Goal: Information Seeking & Learning: Check status

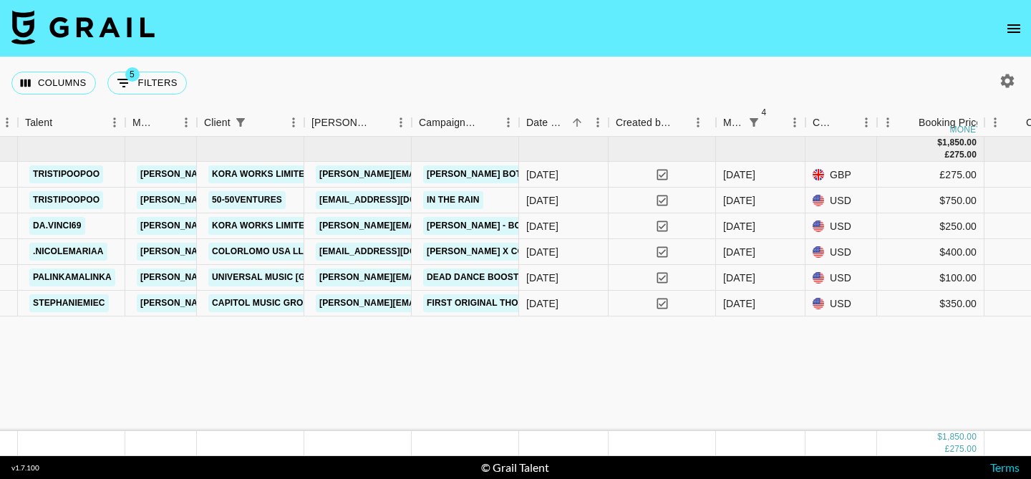
scroll to position [0, 459]
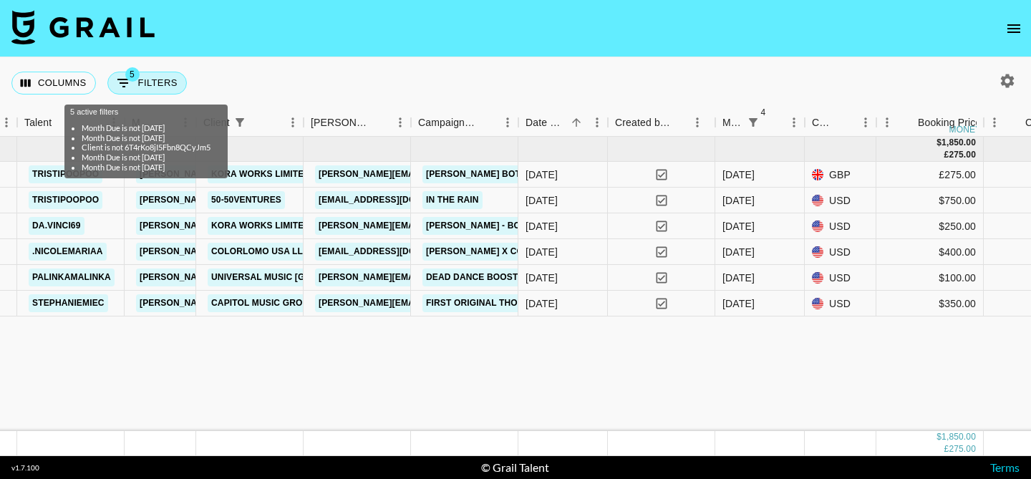
click at [136, 86] on button "5 Filters" at bounding box center [146, 83] width 79 height 23
select select "monthDue2"
select select "not"
select select "[DATE]"
select select "monthDue2"
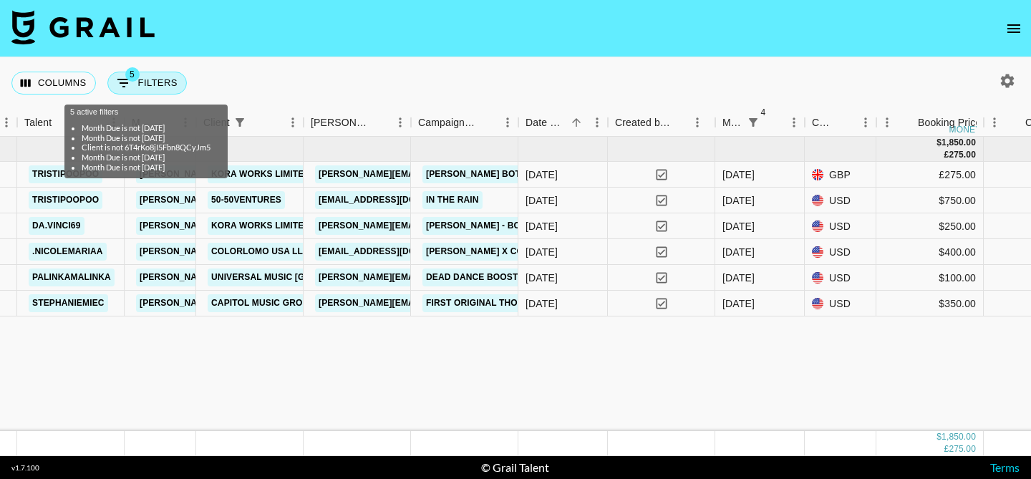
select select "not"
select select "[DATE]"
select select "clientId"
select select "isNot"
select select "monthDue2"
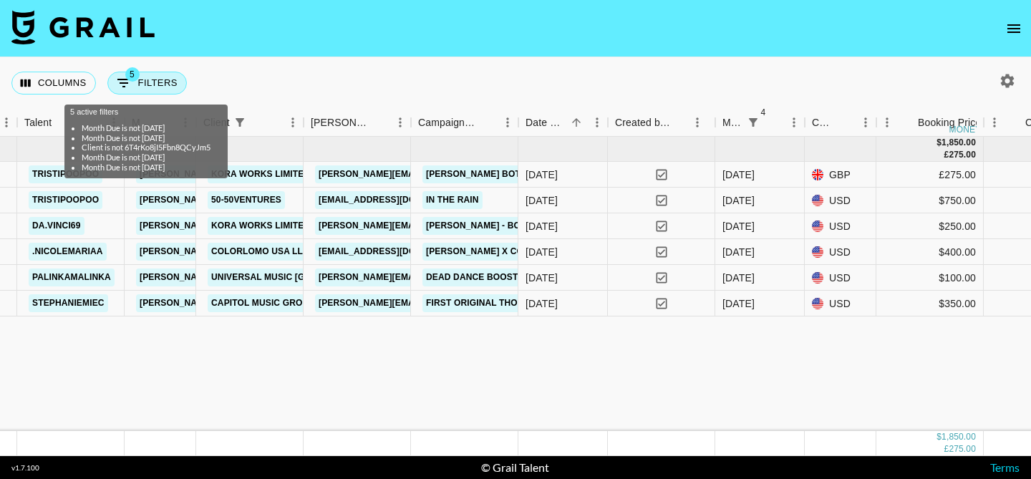
select select "not"
select select "[DATE]"
select select "monthDue2"
select select "not"
select select "[DATE]"
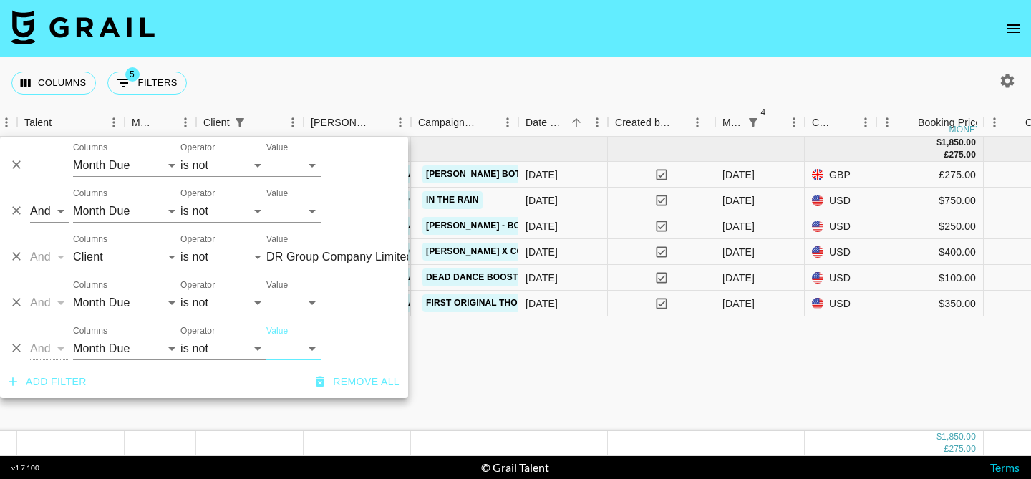
click at [14, 165] on icon "Delete" at bounding box center [16, 164] width 14 height 14
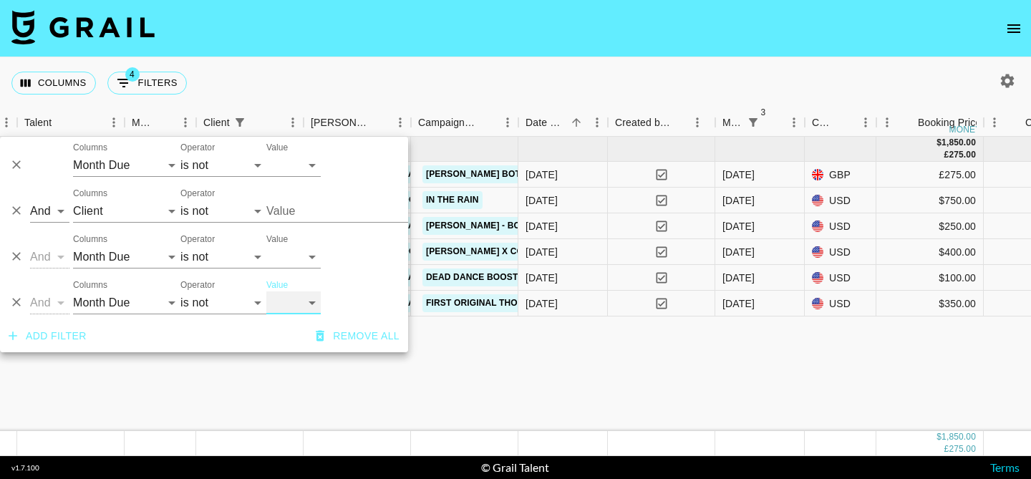
type input "DR Group Company Limited ([PERSON_NAME] Ring [GEOGRAPHIC_DATA])"
click at [348, 53] on nav at bounding box center [515, 28] width 1031 height 57
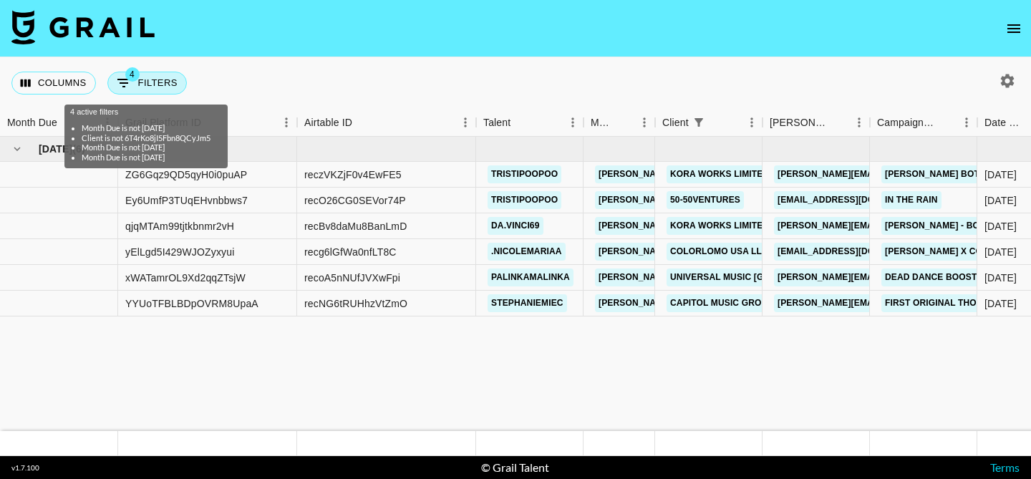
click at [143, 79] on button "4 Filters" at bounding box center [146, 83] width 79 height 23
select select "monthDue2"
select select "not"
select select "[DATE]"
select select "clientId"
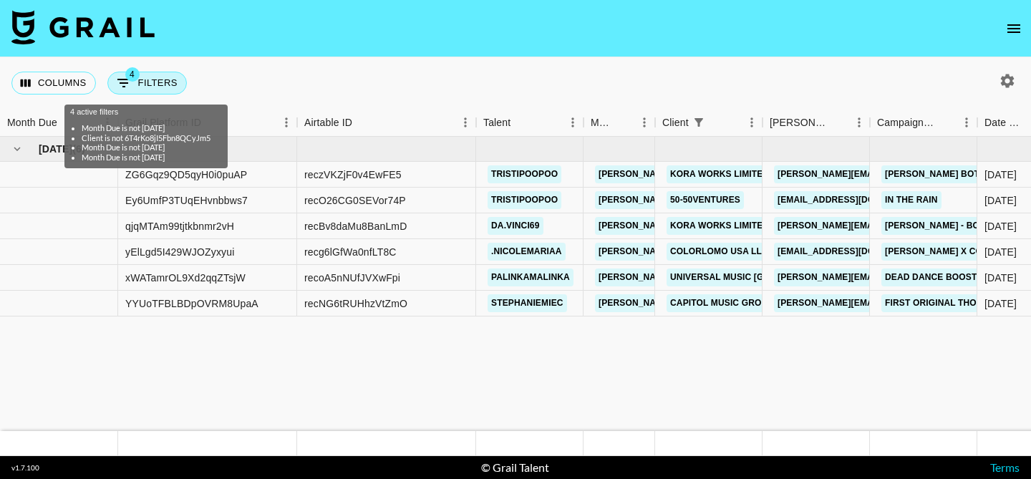
select select "isNot"
select select "monthDue2"
select select "not"
select select "[DATE]"
select select "monthDue2"
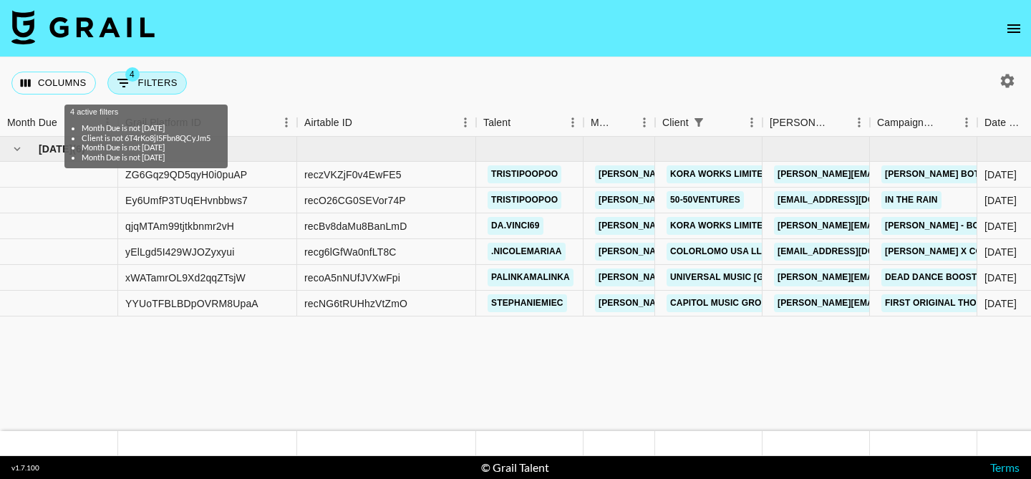
select select "not"
select select "[DATE]"
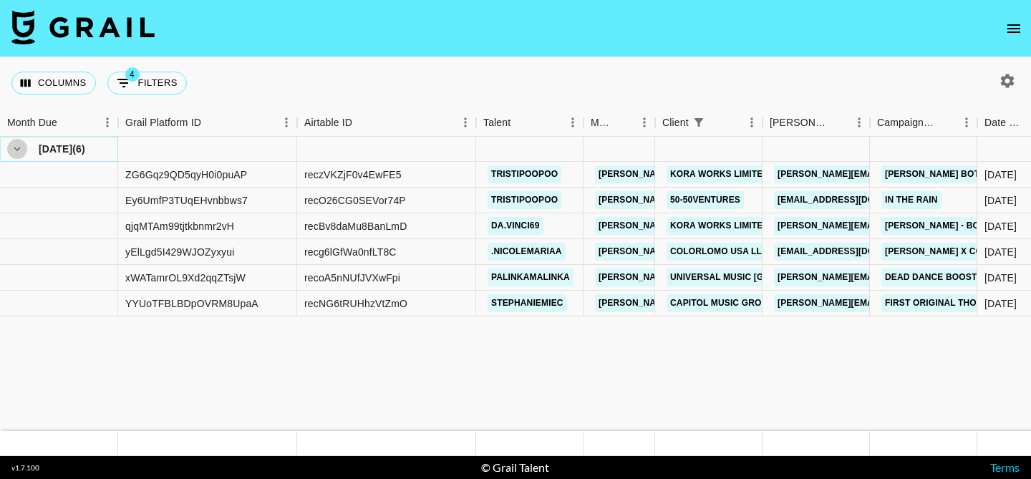
click at [17, 150] on icon "hide children" at bounding box center [17, 148] width 13 height 13
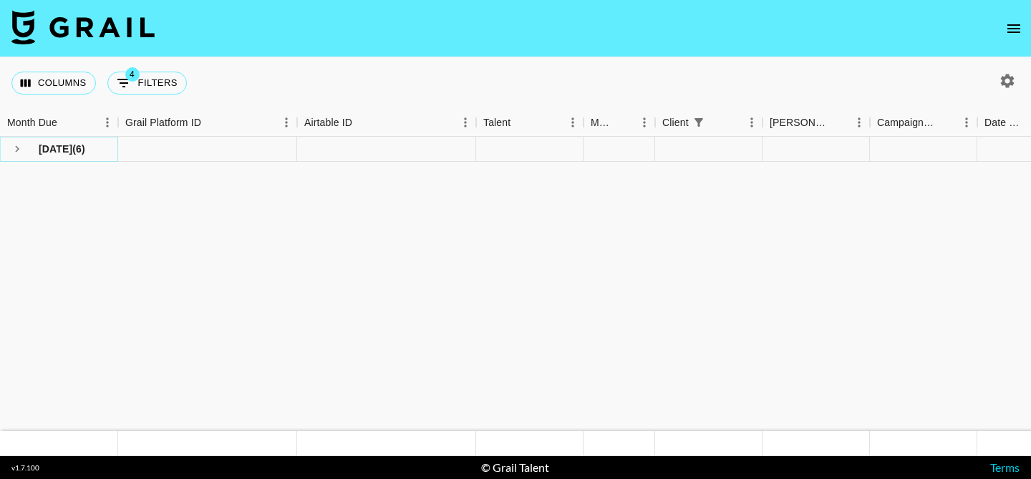
click at [17, 150] on icon "see children" at bounding box center [17, 149] width 4 height 6
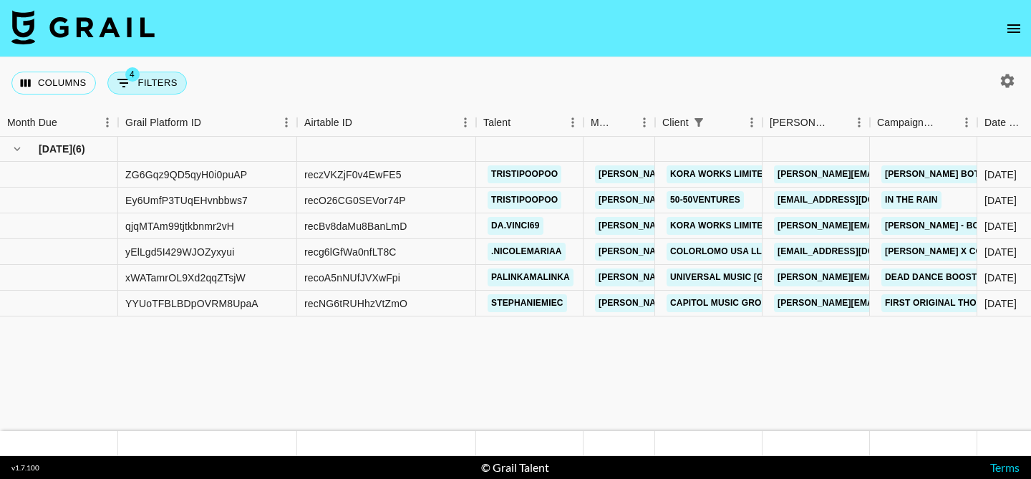
click at [143, 89] on button "4 Filters" at bounding box center [146, 83] width 79 height 23
select select "monthDue2"
select select "not"
select select "[DATE]"
select select "clientId"
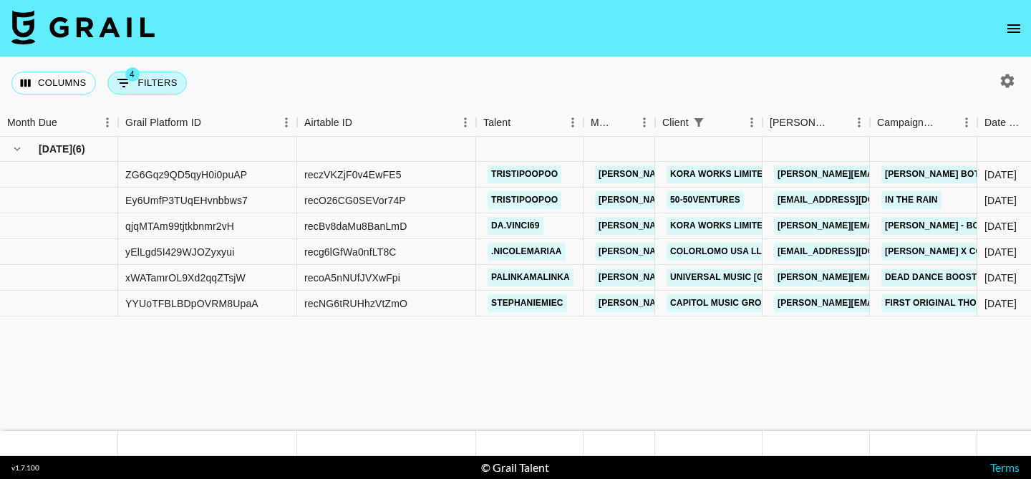
select select "isNot"
select select "monthDue2"
select select "not"
select select "[DATE]"
select select "monthDue2"
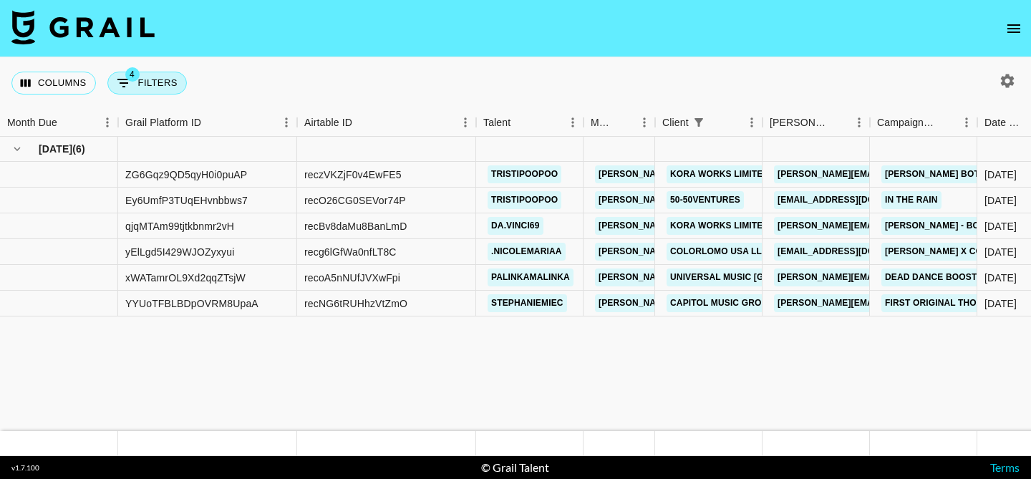
select select "not"
select select "[DATE]"
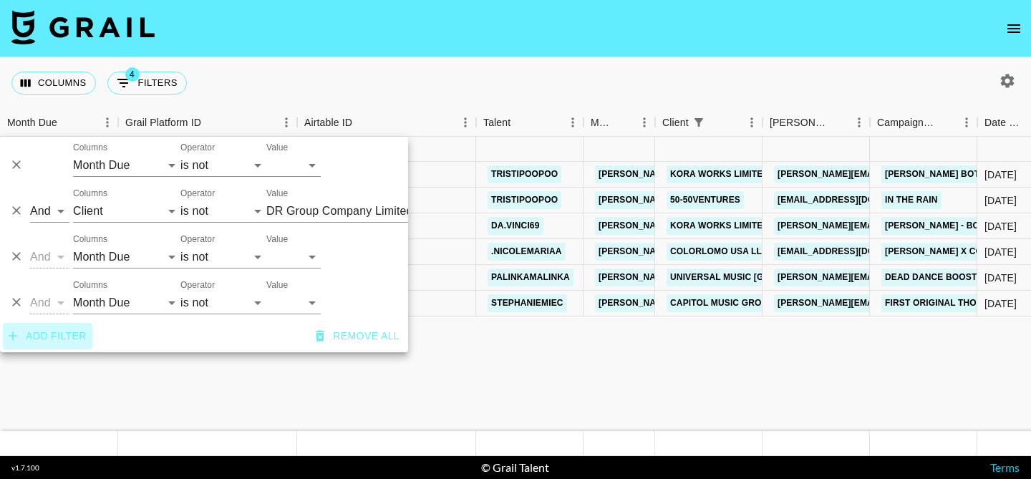
click at [58, 331] on button "Add filter" at bounding box center [47, 336] width 89 height 26
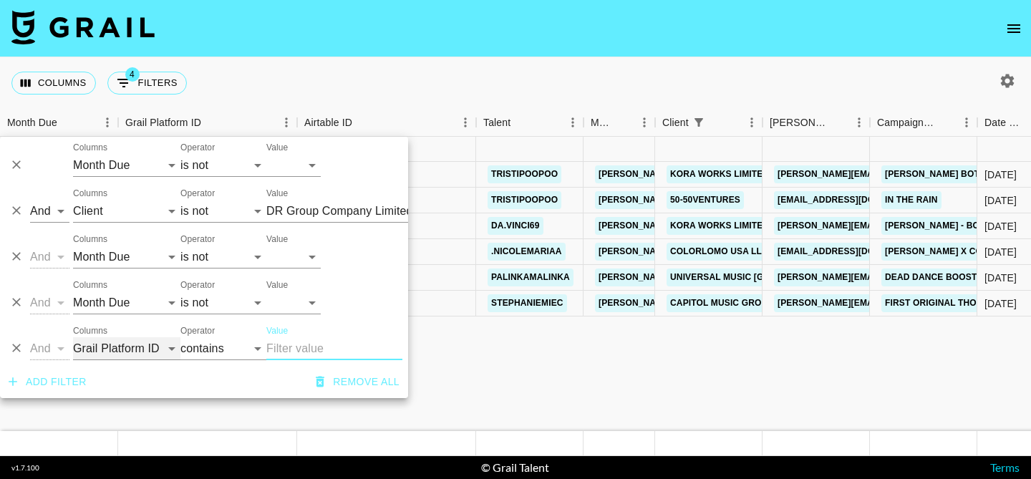
click at [116, 349] on select "Grail Platform ID Airtable ID Talent Manager Client Booker Campaign (Type) Date…" at bounding box center [126, 348] width 107 height 23
select select "monthDue2"
select select "is"
click at [291, 344] on select "[DATE] Aug '[DATE] Jun '[DATE] Apr '[DATE] Feb '[DATE] Dec '[DATE] Oct '[DATE] …" at bounding box center [293, 348] width 54 height 23
select select "[DATE]"
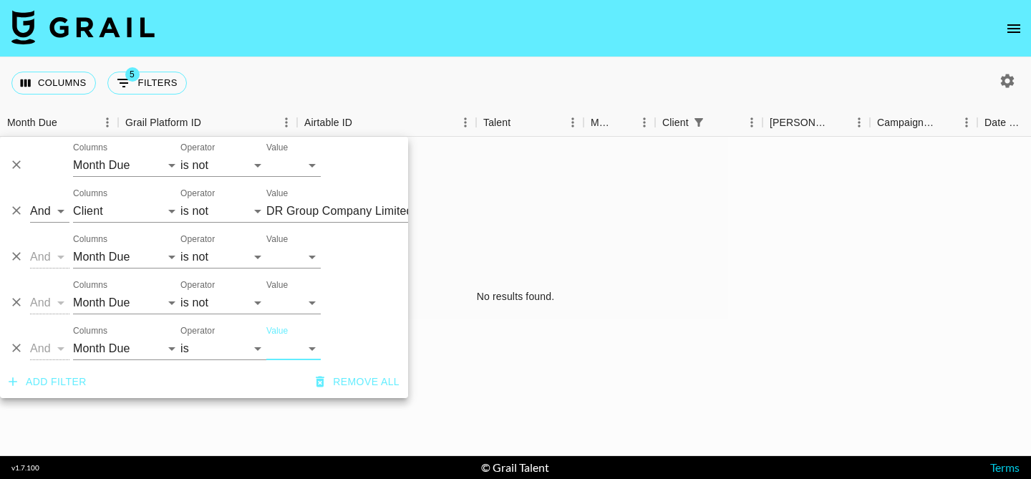
click at [11, 341] on icon "Delete" at bounding box center [16, 348] width 14 height 14
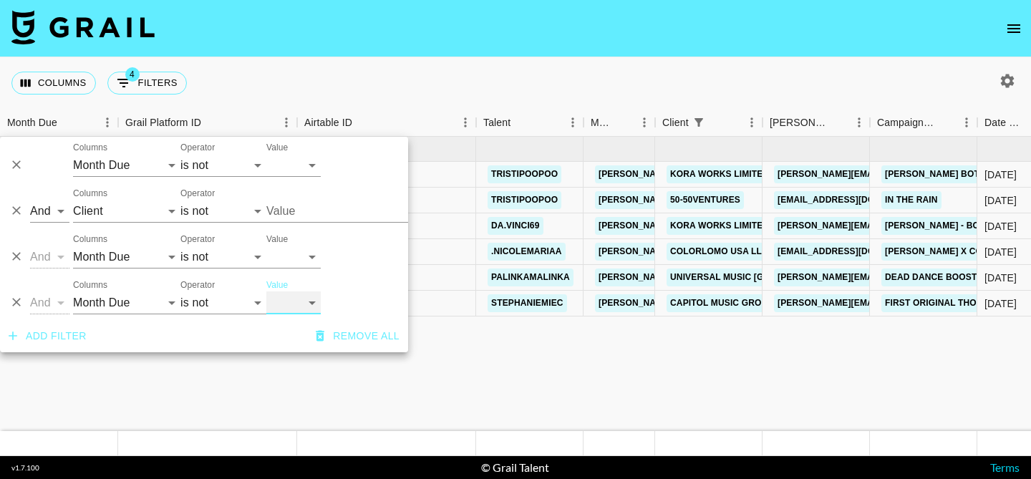
type input "DR Group Company Limited ([PERSON_NAME] Ring [GEOGRAPHIC_DATA])"
click at [11, 165] on icon "Delete" at bounding box center [16, 164] width 14 height 14
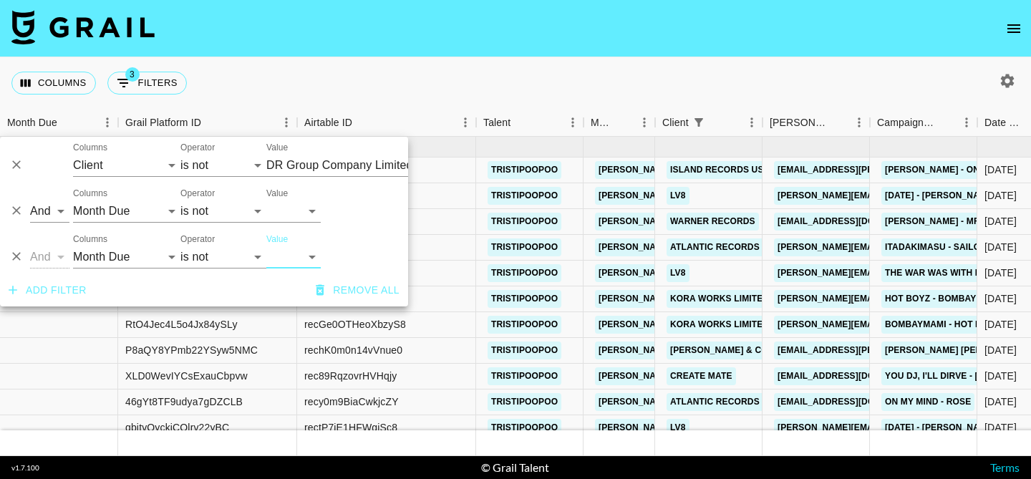
click at [530, 84] on div "Columns 3 Filters + Booking" at bounding box center [515, 83] width 1031 height 52
